Goal: Find specific page/section: Find specific page/section

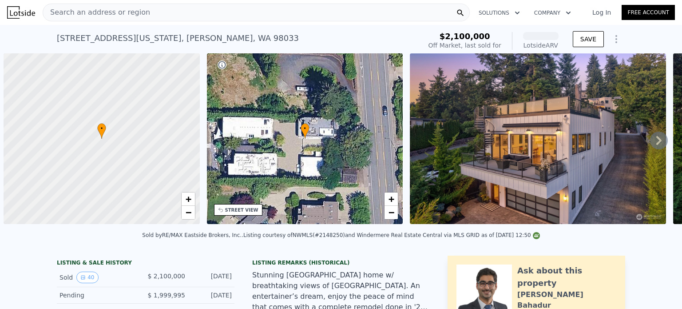
scroll to position [0, 4]
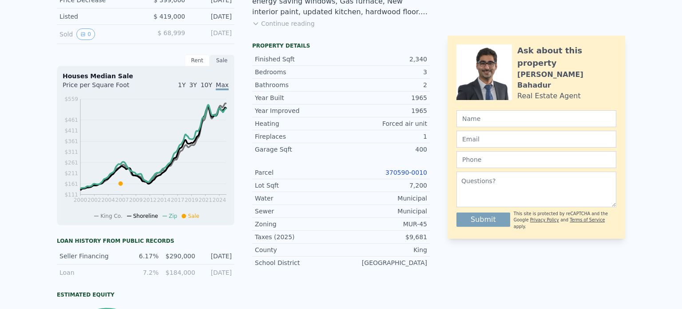
scroll to position [3, 0]
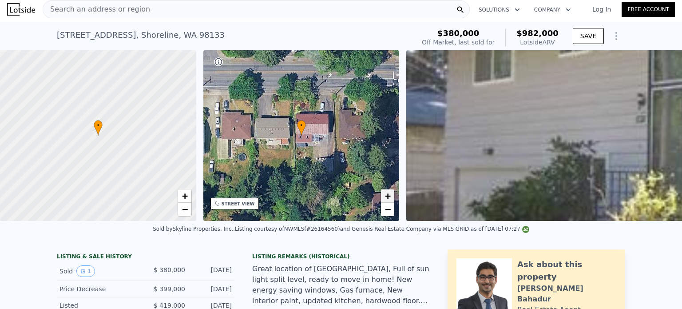
click at [386, 193] on span "+" at bounding box center [388, 195] width 6 height 11
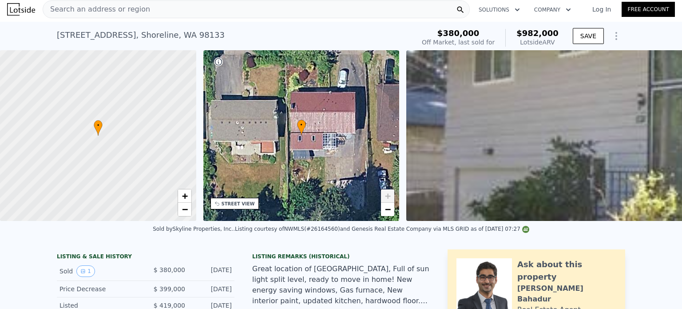
click at [386, 193] on span "+" at bounding box center [388, 195] width 6 height 11
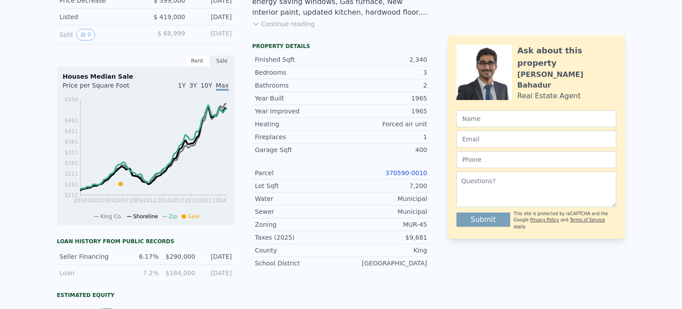
scroll to position [0, 0]
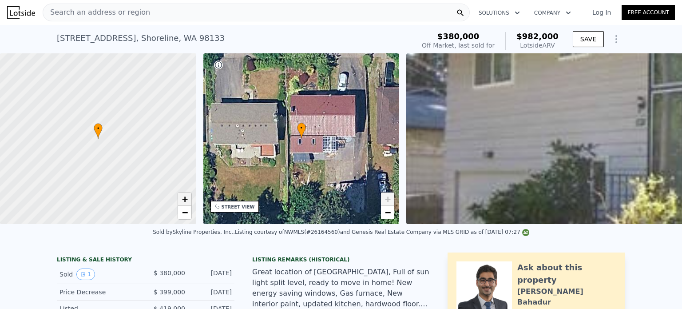
click at [185, 195] on span "+" at bounding box center [185, 198] width 6 height 11
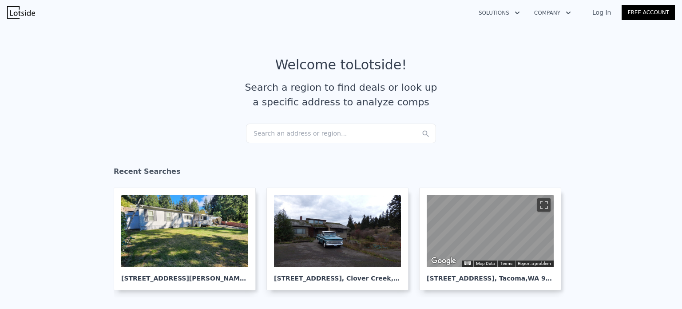
click at [287, 136] on div "Search an address or region..." at bounding box center [341, 133] width 190 height 20
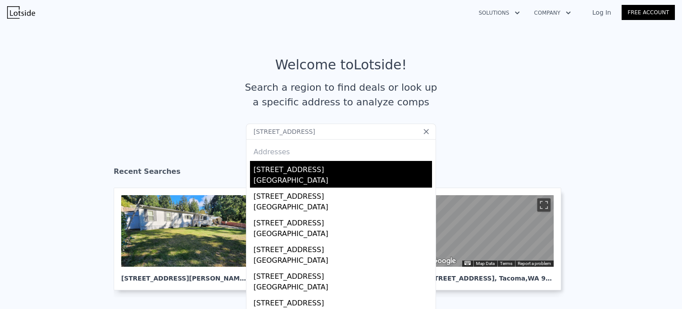
type input "[STREET_ADDRESS]"
click at [259, 184] on div "[GEOGRAPHIC_DATA]" at bounding box center [342, 181] width 178 height 12
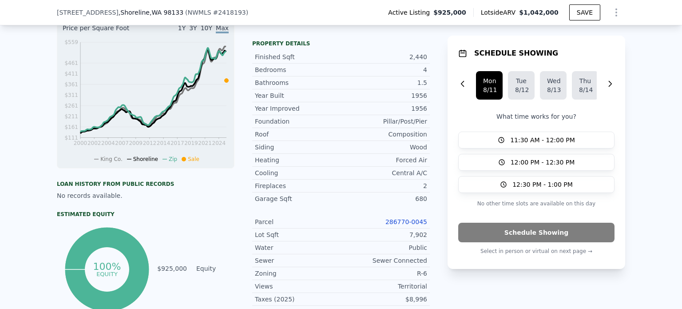
scroll to position [294, 0]
click at [412, 225] on link "286770-0045" at bounding box center [406, 221] width 42 height 7
